Goal: Find contact information: Obtain details needed to contact an individual or organization

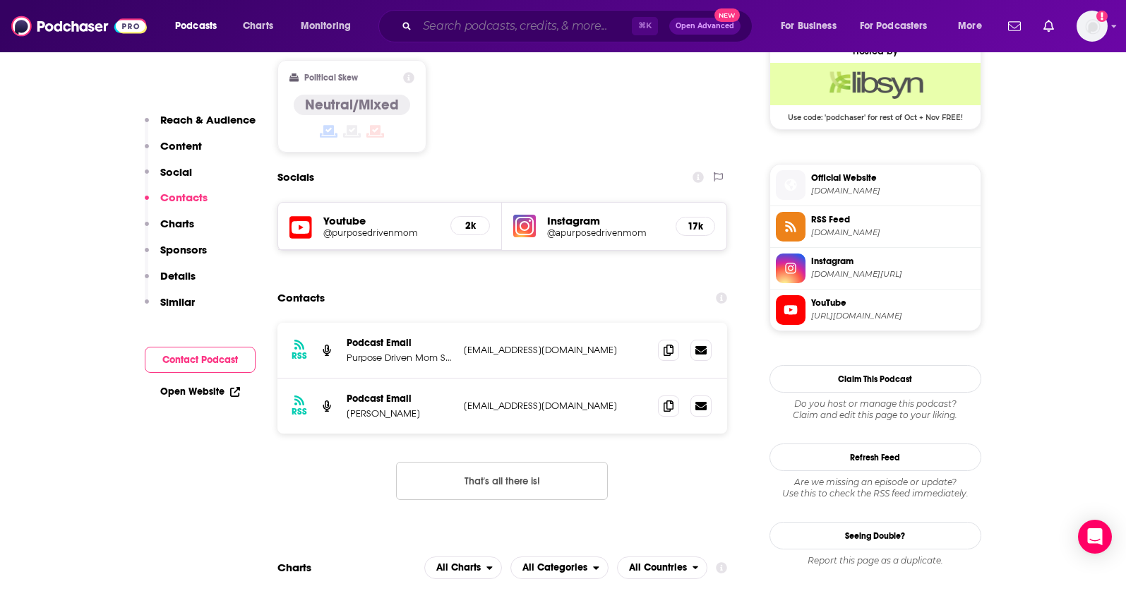
click at [455, 23] on input "Search podcasts, credits, & more..." at bounding box center [524, 26] width 215 height 23
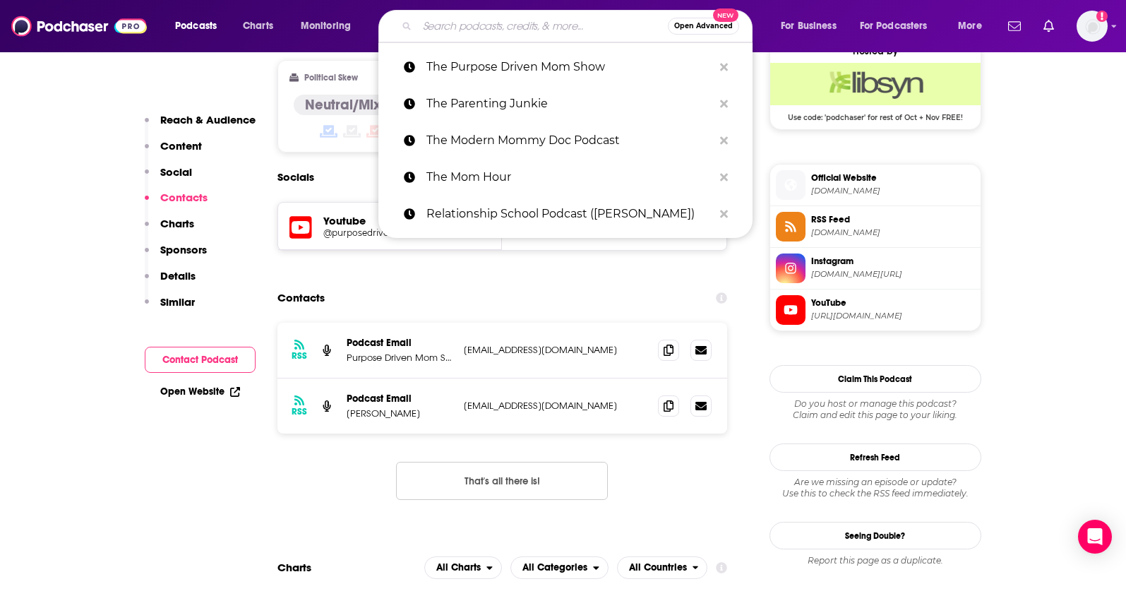
paste input "What's the Reality?"
type input "What's the Reality?"
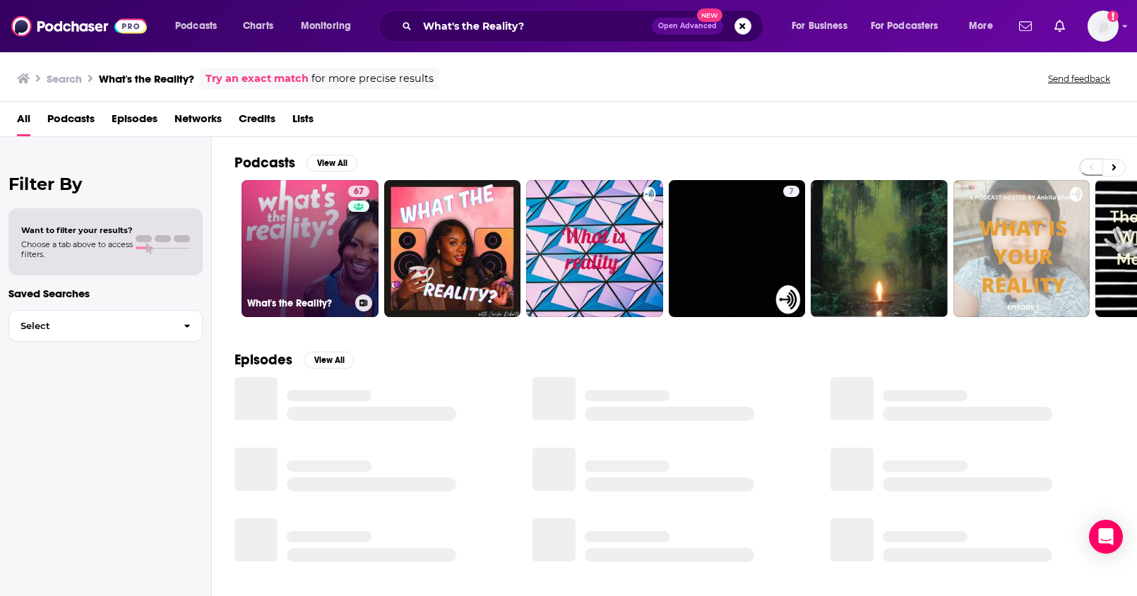
click at [328, 264] on link "67 What's the Reality?" at bounding box center [309, 248] width 137 height 137
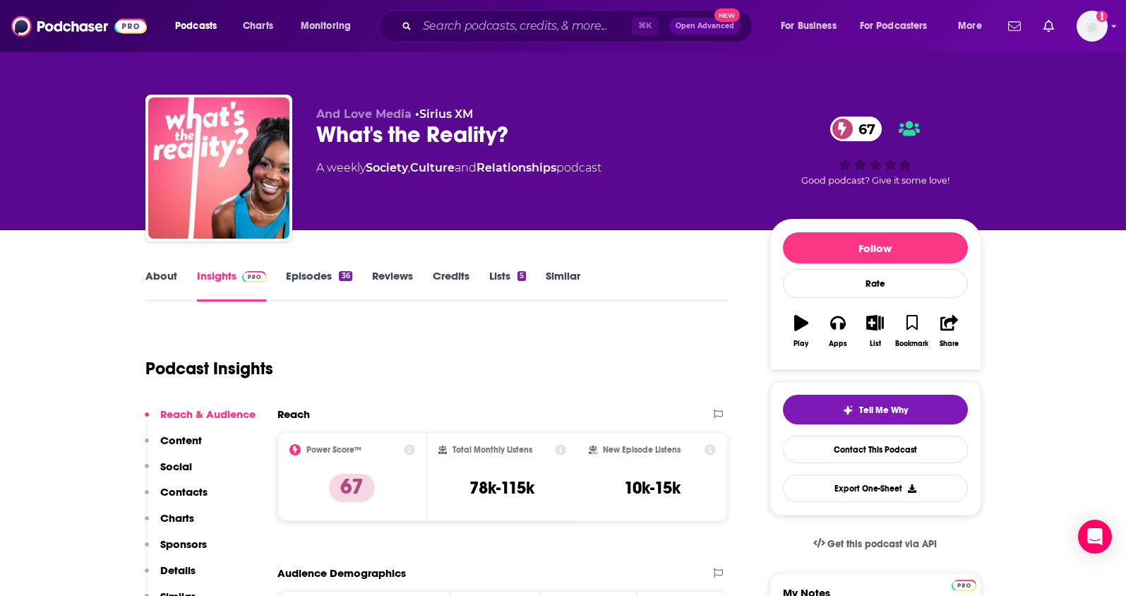
click at [197, 492] on p "Contacts" at bounding box center [183, 491] width 47 height 13
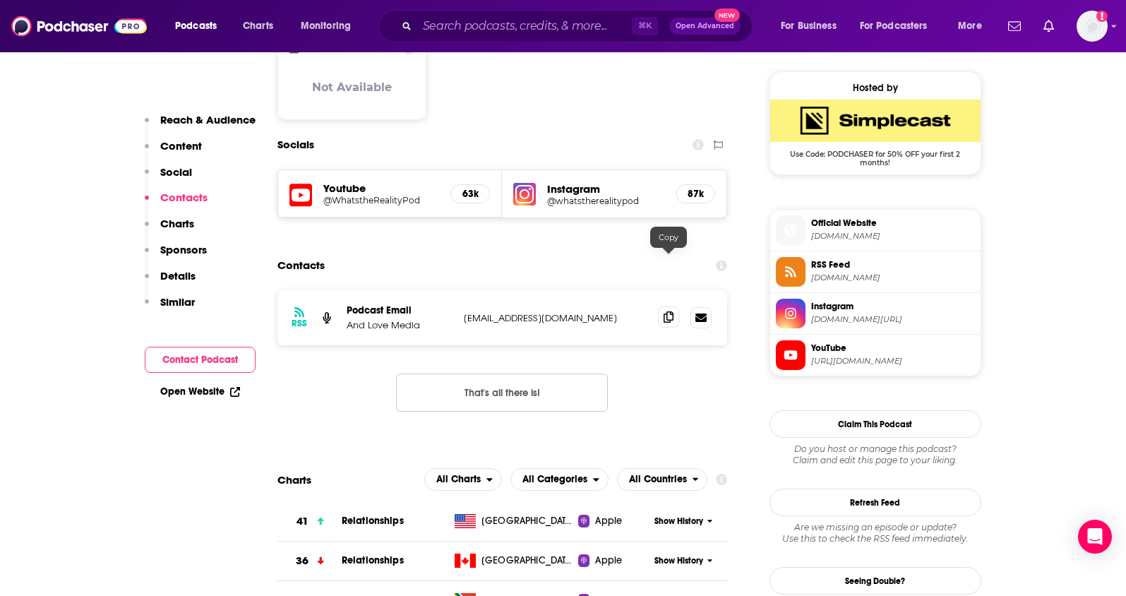
click at [673, 311] on icon at bounding box center [669, 316] width 10 height 11
